Goal: Understand process/instructions: Learn about a topic

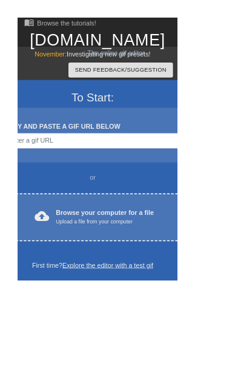
scroll to position [6, 0]
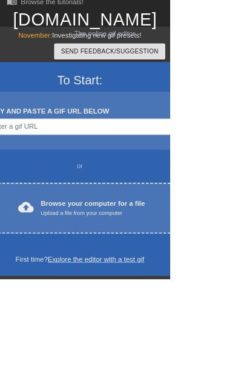
click at [83, 300] on div "Upload a file from your computer" at bounding box center [130, 298] width 146 height 12
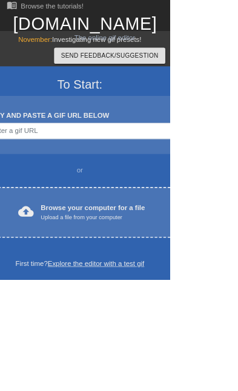
click at [135, 301] on div "Upload a file from your computer" at bounding box center [130, 304] width 146 height 12
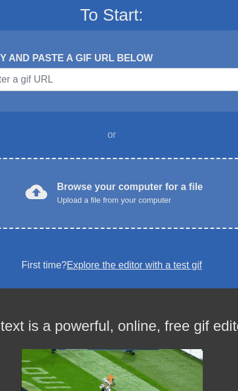
scroll to position [106, 0]
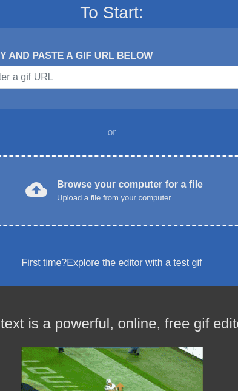
click at [92, 251] on div "To Start: COPY AND PASTE A GIF URL BELOW or cloud_upload Browse your computer f…" at bounding box center [112, 136] width 425 height 299
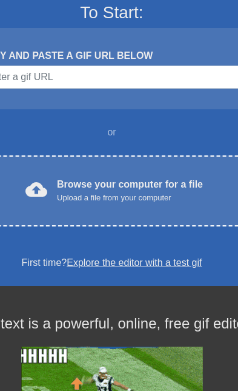
click at [92, 261] on link "Explore the editor with a test gif" at bounding box center [134, 262] width 135 height 10
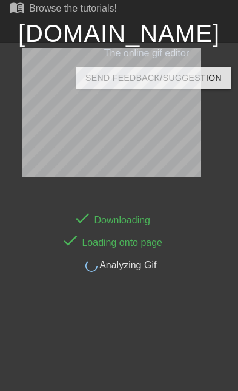
scroll to position [30, 0]
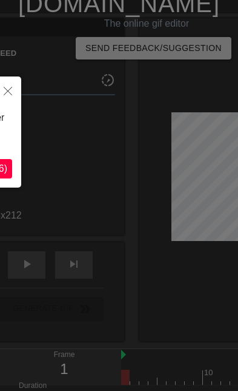
click at [5, 93] on icon "Close" at bounding box center [8, 91] width 8 height 8
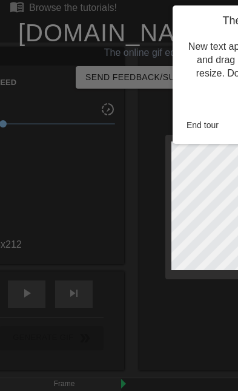
scroll to position [0, 0]
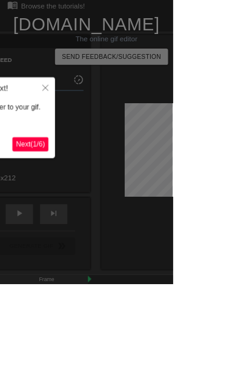
click at [44, 203] on span "Next ( 1 / 6 )" at bounding box center [42, 198] width 40 height 10
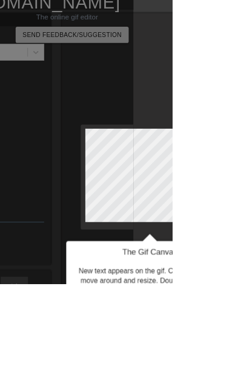
scroll to position [30, 53]
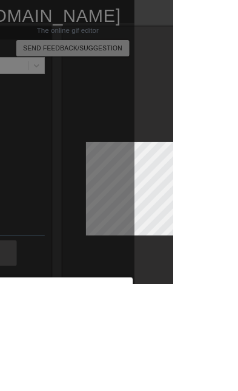
scroll to position [1, 53]
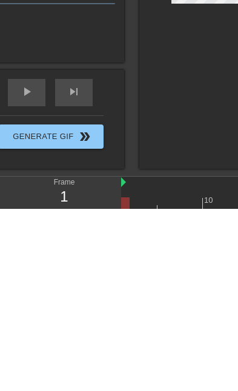
scroll to position [155, 0]
